Goal: Transaction & Acquisition: Book appointment/travel/reservation

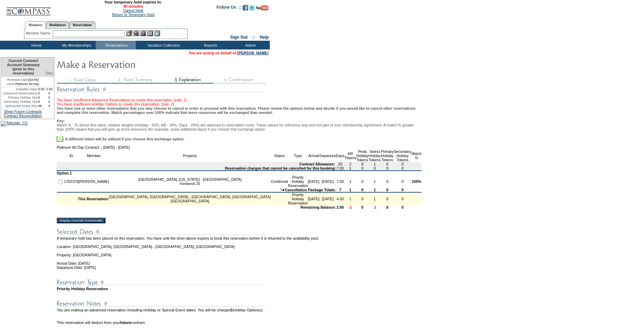
click at [98, 223] on input "Display Override Functionality" at bounding box center [81, 221] width 49 height 6
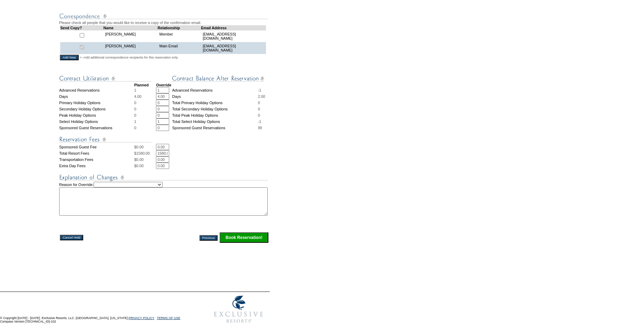
scroll to position [245, 0]
click at [120, 182] on select "Creating Continuous Stay Days Rebooked After Cancellation Editing Occupant Expe…" at bounding box center [128, 185] width 69 height 6
select select "1042"
click at [101, 182] on select "Creating Continuous Stay Days Rebooked After Cancellation Editing Occupant Expe…" at bounding box center [128, 185] width 69 height 6
click at [137, 194] on textarea at bounding box center [163, 201] width 208 height 28
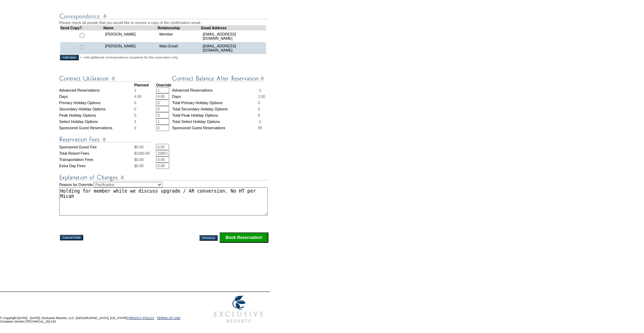
type textarea "Holding for member while we discuss upgrade / AR conversion. No HT per Micah"
click at [163, 118] on input "1" at bounding box center [162, 121] width 13 height 6
type input "0"
click at [239, 169] on td at bounding box center [164, 175] width 210 height 13
click at [90, 197] on textarea "Holding for member while we discuss upgrade / AR conversion. No HT per Micah" at bounding box center [163, 201] width 208 height 28
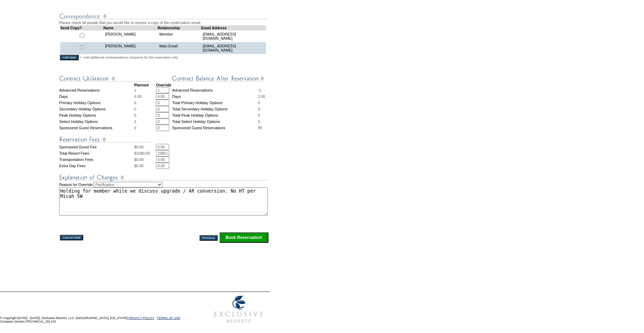
type textarea "Holding for member while we discuss upgrade / AR conversion. No HT per Micah SW"
click at [255, 236] on input "Book Reservation!" at bounding box center [244, 237] width 49 height 10
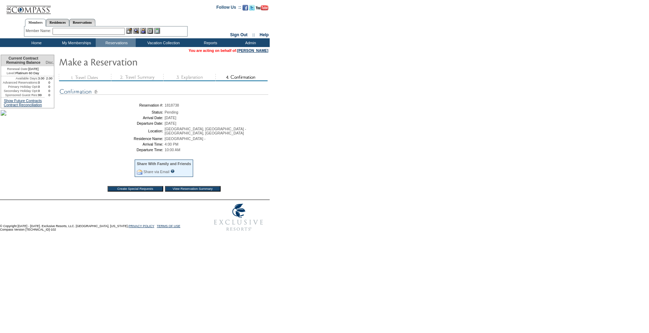
click at [39, 42] on td "Home" at bounding box center [36, 42] width 40 height 9
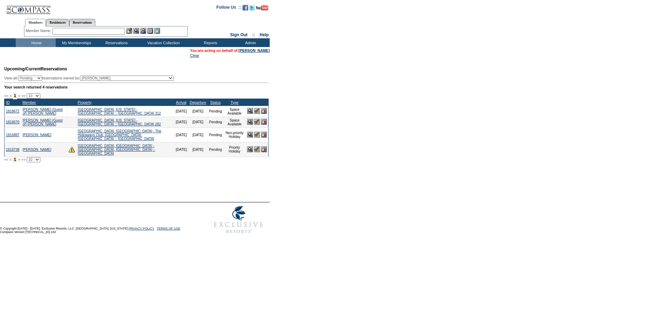
click at [82, 32] on input "text" at bounding box center [89, 31] width 72 height 7
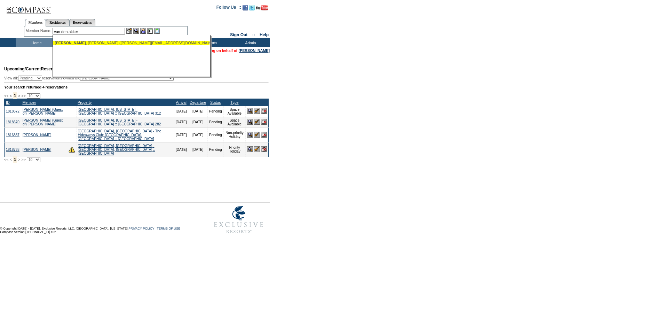
click at [77, 41] on span "Van den Akker" at bounding box center [70, 43] width 31 height 4
type input "Van den Akker, Michael (michael@bakerstreetadvisors.com)"
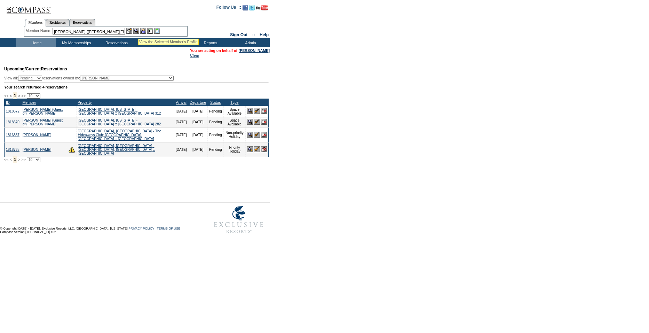
click at [138, 30] on img at bounding box center [136, 31] width 6 height 6
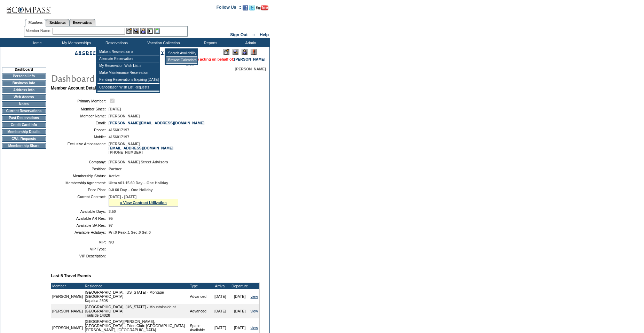
click at [184, 61] on td "Browse Calendars" at bounding box center [181, 60] width 31 height 7
